Goal: Information Seeking & Learning: Find specific page/section

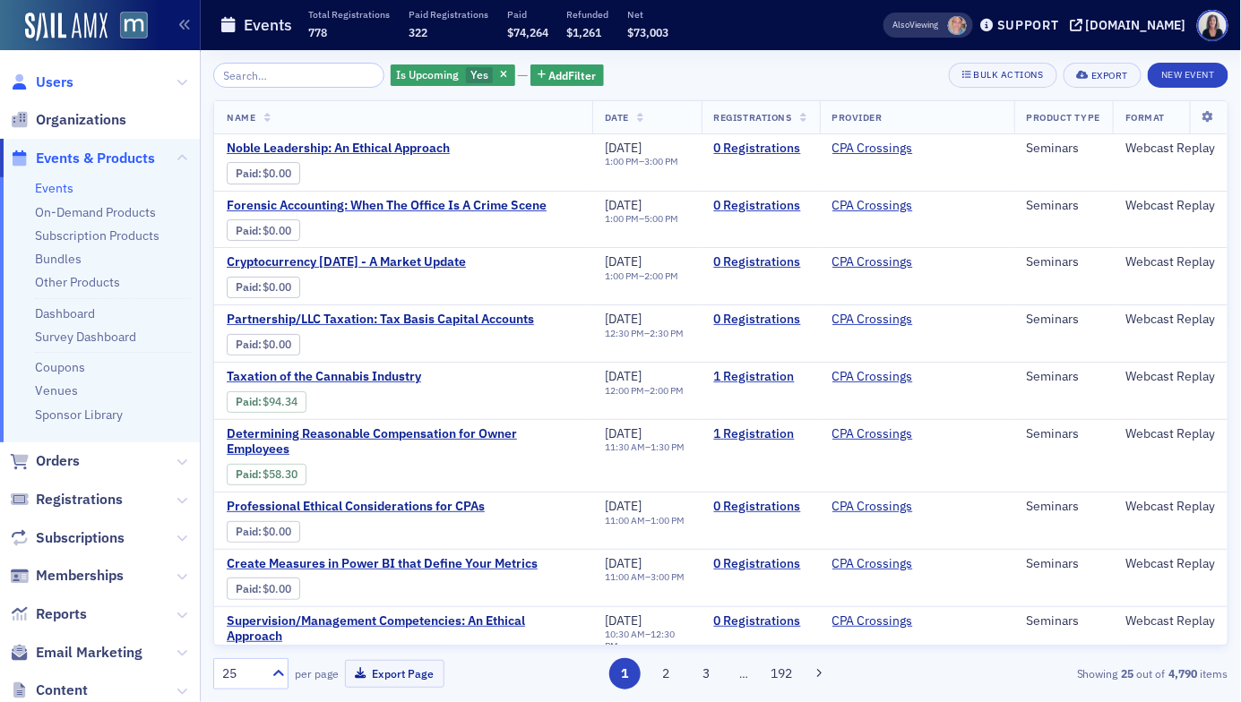
click at [68, 85] on span "Users" at bounding box center [55, 83] width 38 height 20
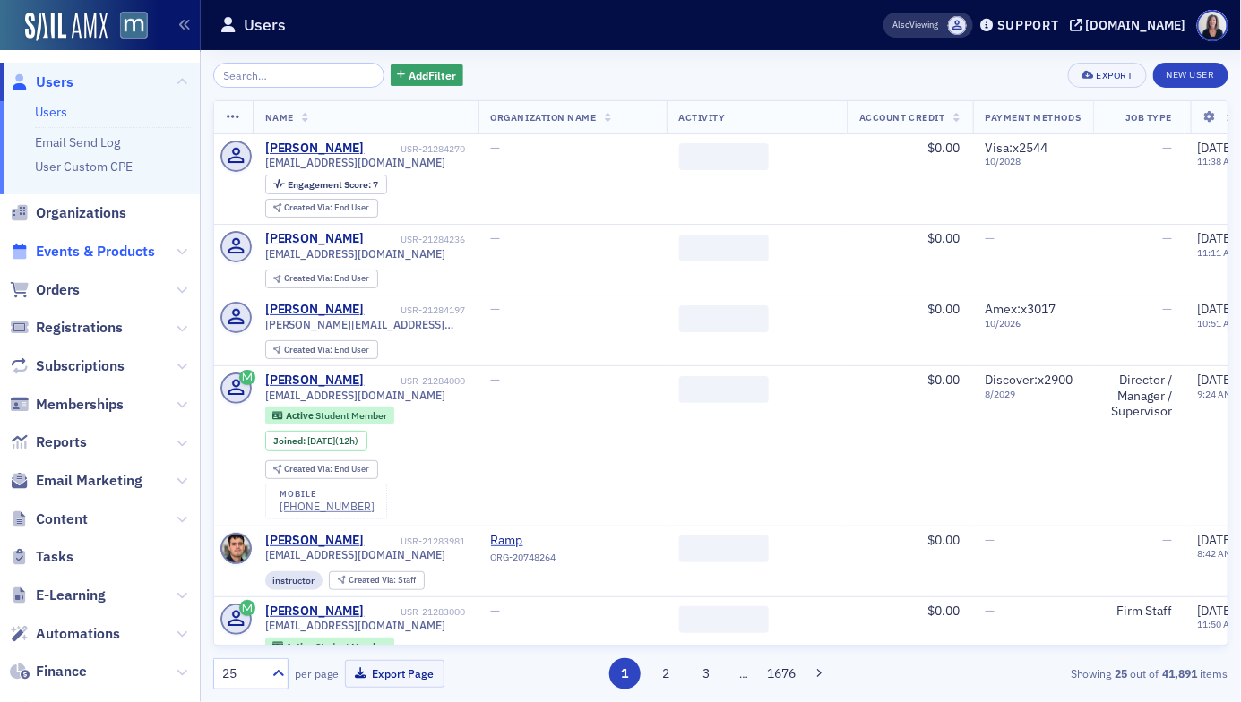
click at [103, 247] on span "Events & Products" at bounding box center [95, 252] width 119 height 20
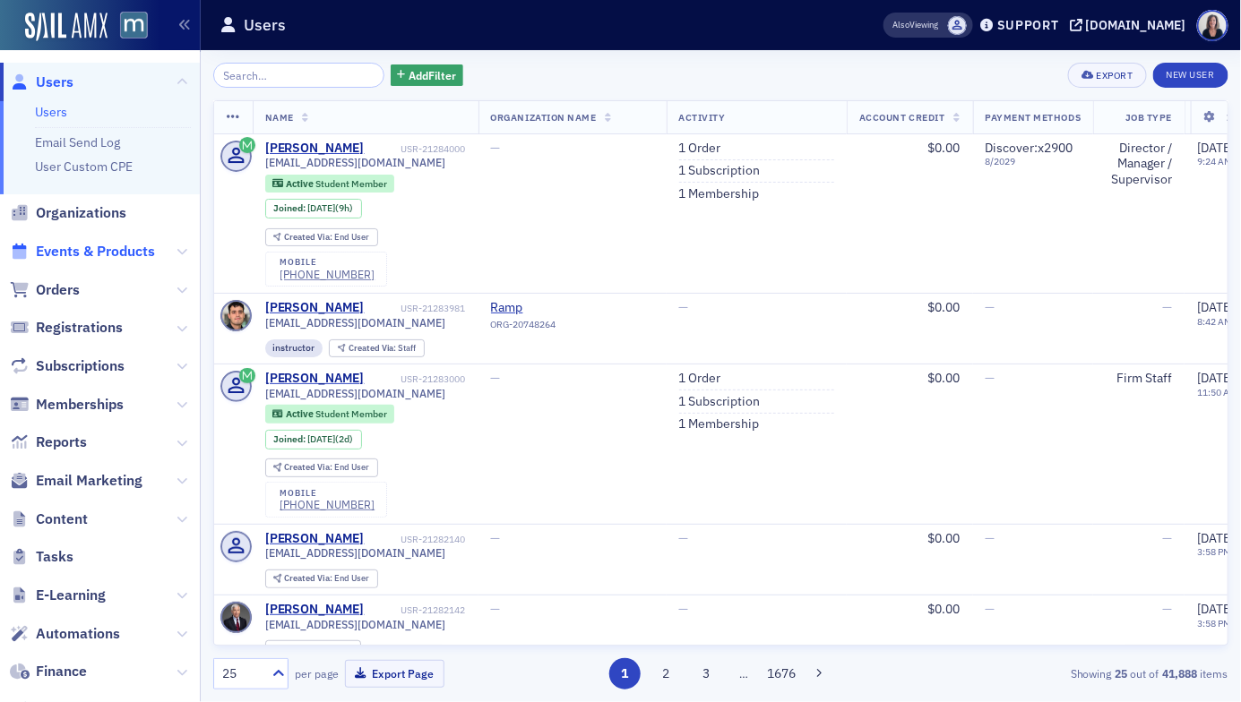
click at [136, 251] on span "Events & Products" at bounding box center [95, 252] width 119 height 20
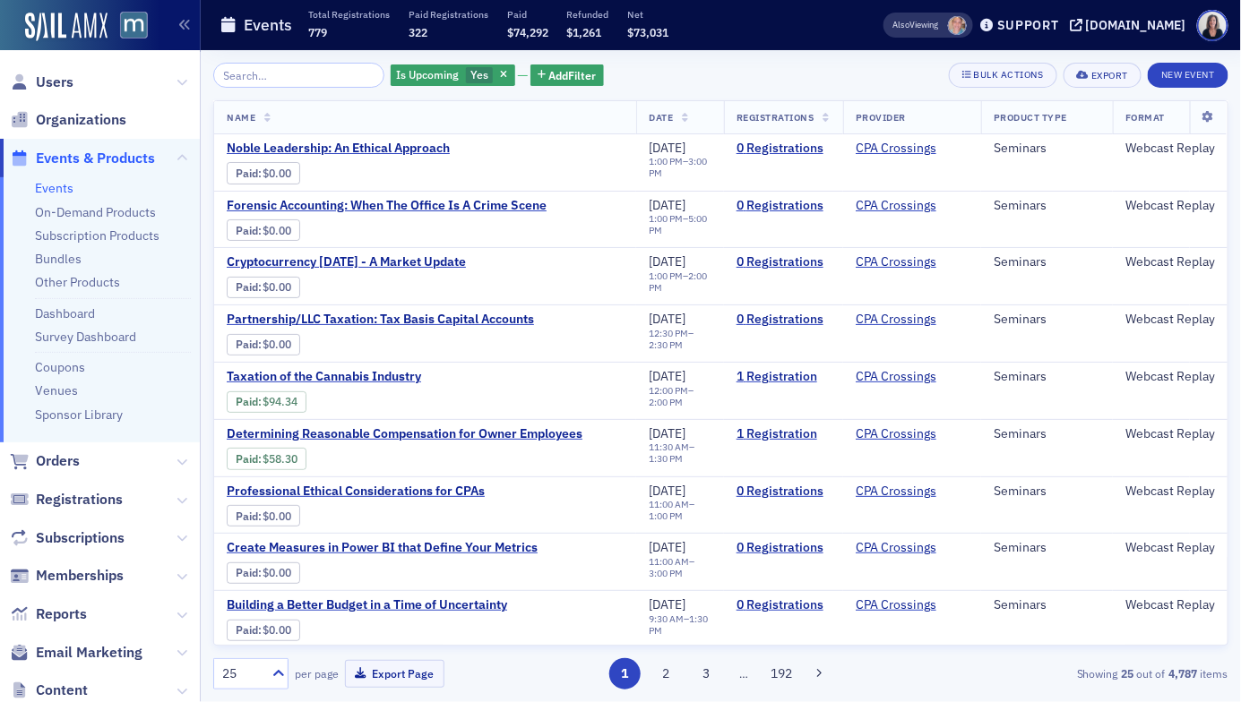
click at [252, 68] on input "search" at bounding box center [298, 75] width 171 height 25
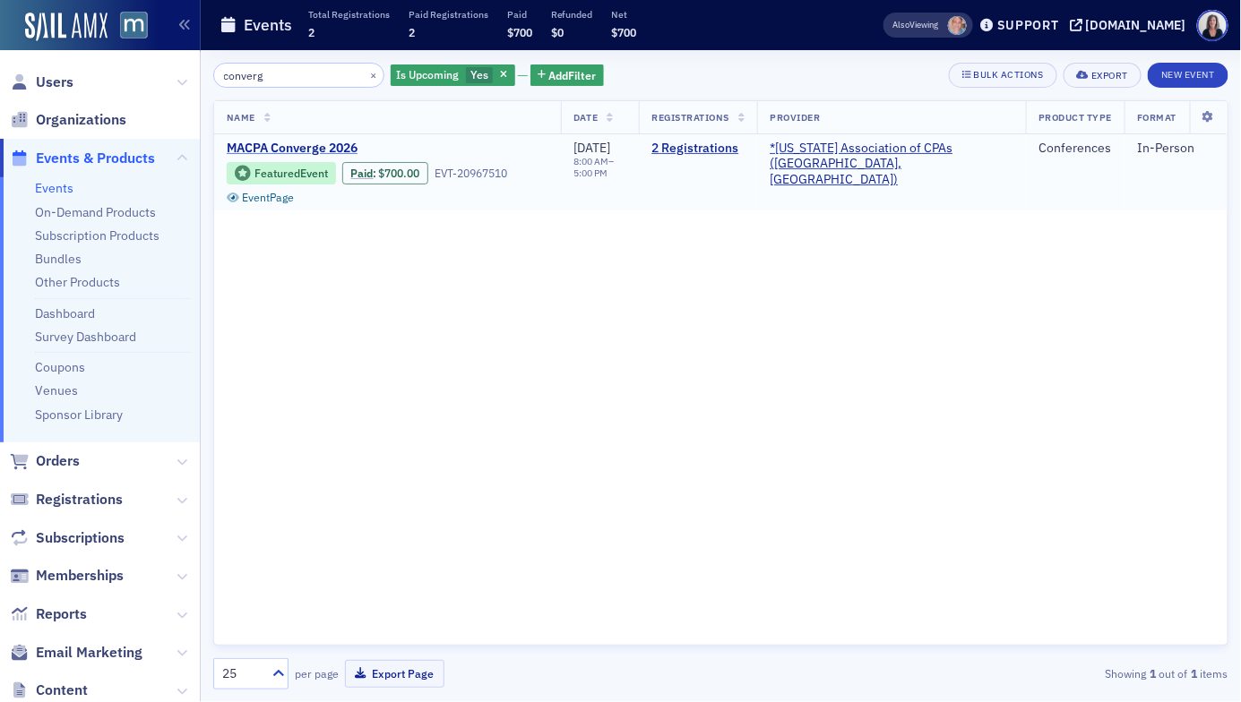
type input "converg"
click at [255, 142] on span "MACPA Converge 2026" at bounding box center [377, 149] width 301 height 16
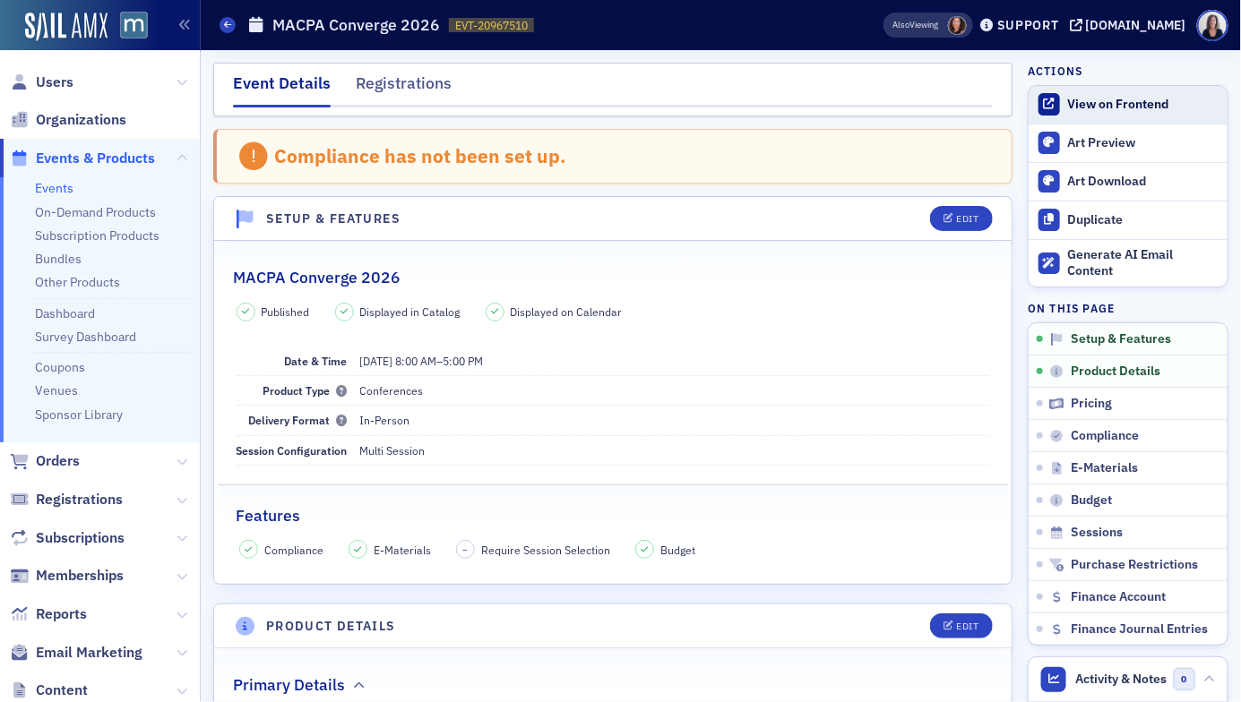
click at [1139, 101] on div "View on Frontend" at bounding box center [1143, 105] width 150 height 16
